Goal: Navigation & Orientation: Find specific page/section

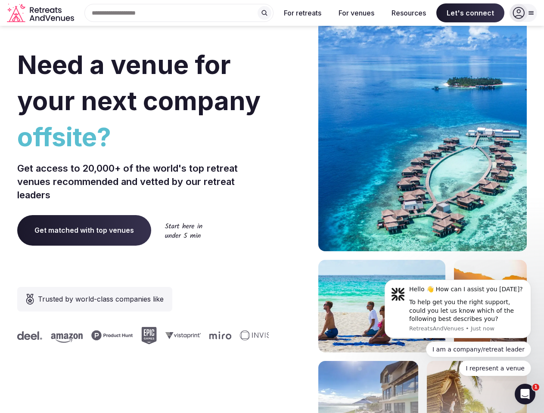
click at [272, 207] on div "Need a venue for your next company offsite? Get access to 20,000+ of the world'…" at bounding box center [271, 257] width 509 height 519
click at [179, 13] on div "Search Popular Destinations [GEOGRAPHIC_DATA], [GEOGRAPHIC_DATA] [GEOGRAPHIC_DA…" at bounding box center [175, 13] width 196 height 18
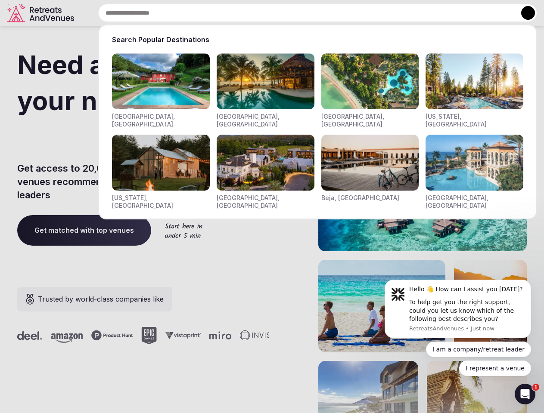
click at [264, 13] on input "text" at bounding box center [317, 13] width 439 height 18
click at [303, 13] on input "text" at bounding box center [317, 13] width 439 height 18
click at [356, 13] on input "text" at bounding box center [317, 13] width 439 height 18
click at [409, 13] on input "text" at bounding box center [317, 13] width 439 height 18
click at [470, 13] on input "text" at bounding box center [317, 13] width 439 height 18
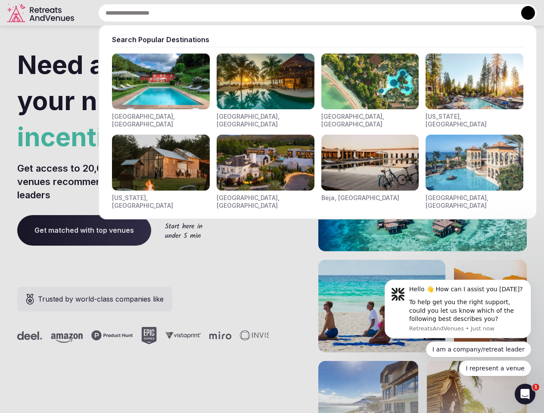
click at [523, 13] on button at bounding box center [528, 13] width 14 height 14
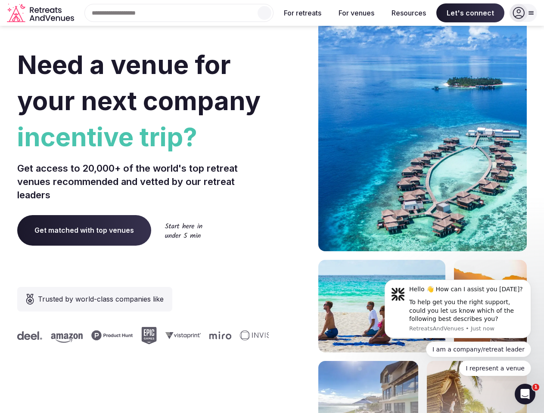
click at [458, 309] on div "To help get you the right support, could you let us know which of the following…" at bounding box center [466, 310] width 115 height 25
